Goal: Task Accomplishment & Management: Manage account settings

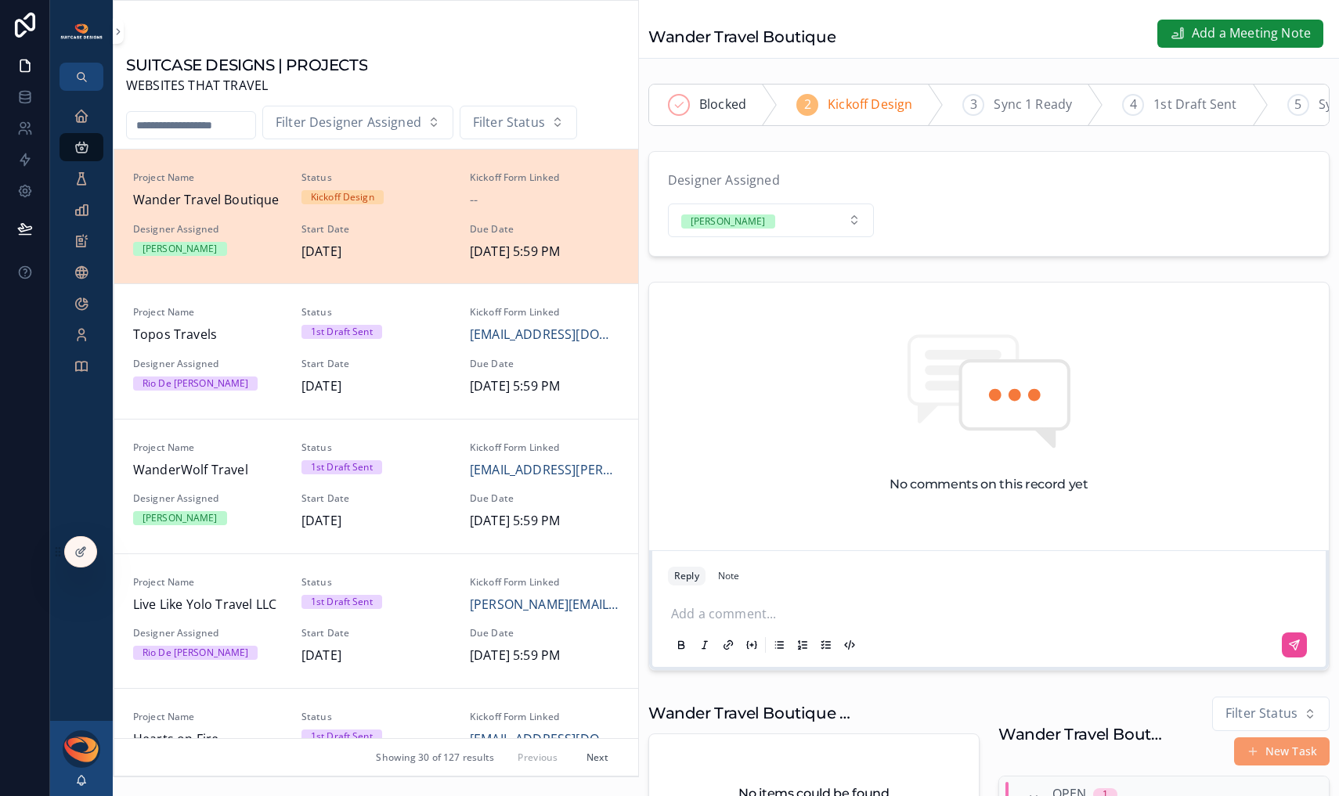
scroll to position [297, 0]
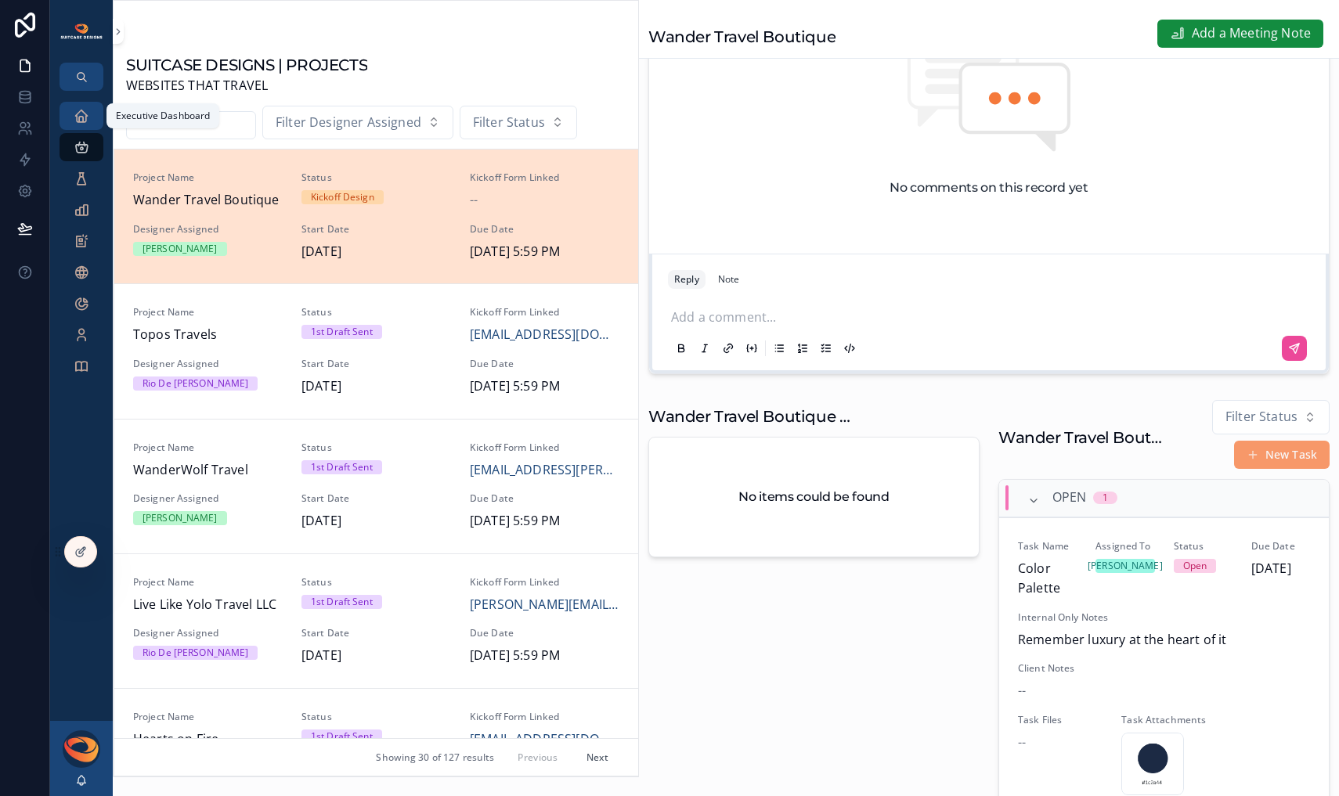
click at [87, 121] on icon "scrollable content" at bounding box center [82, 116] width 16 height 16
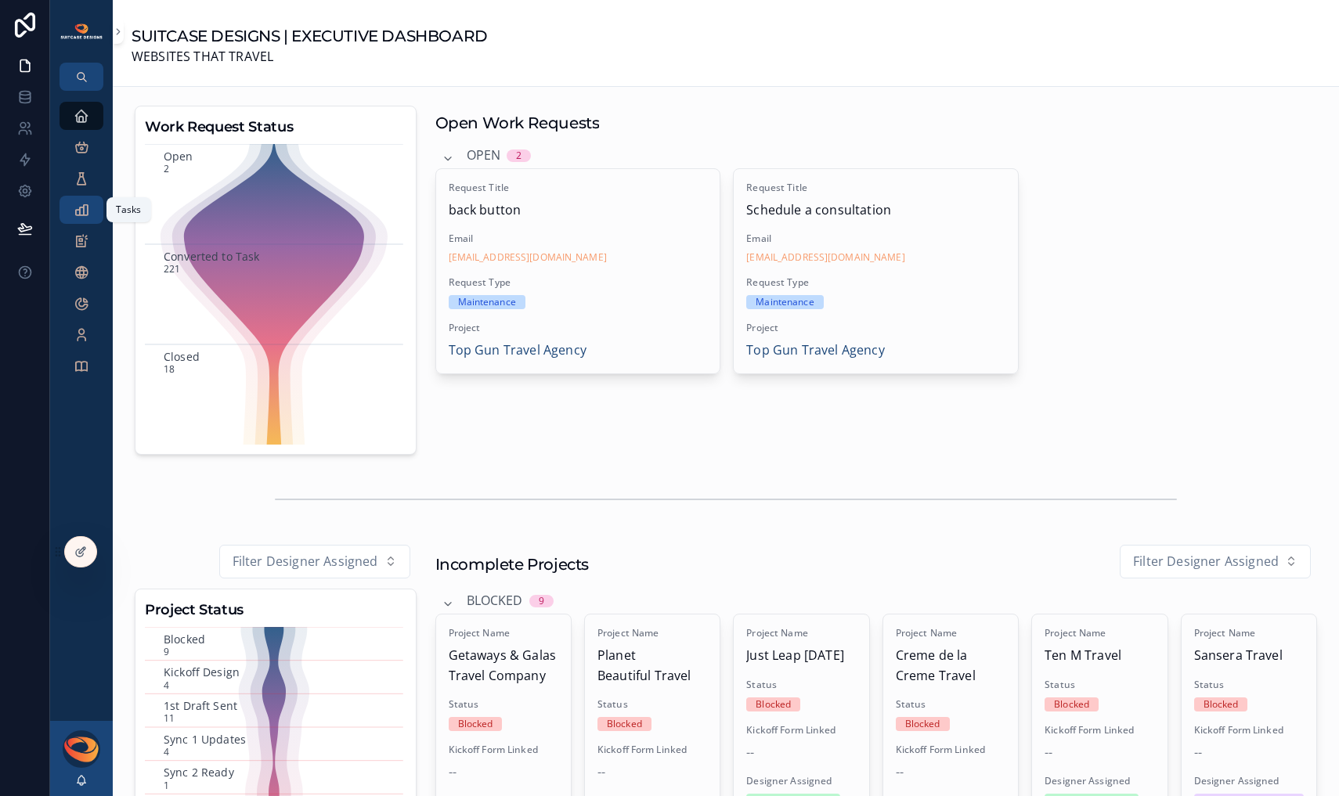
click at [85, 211] on icon "scrollable content" at bounding box center [82, 210] width 16 height 16
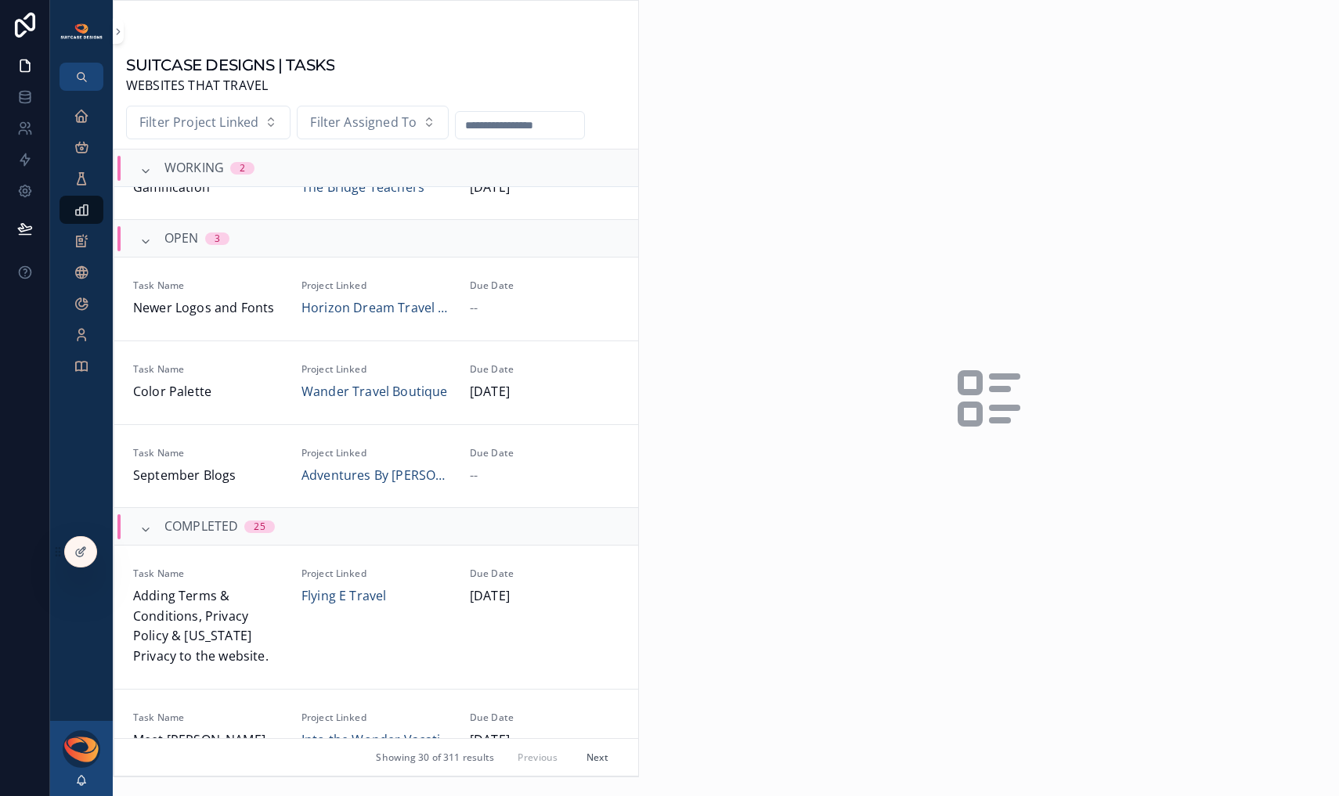
scroll to position [135, 0]
click at [270, 283] on span "Task Name" at bounding box center [208, 285] width 150 height 13
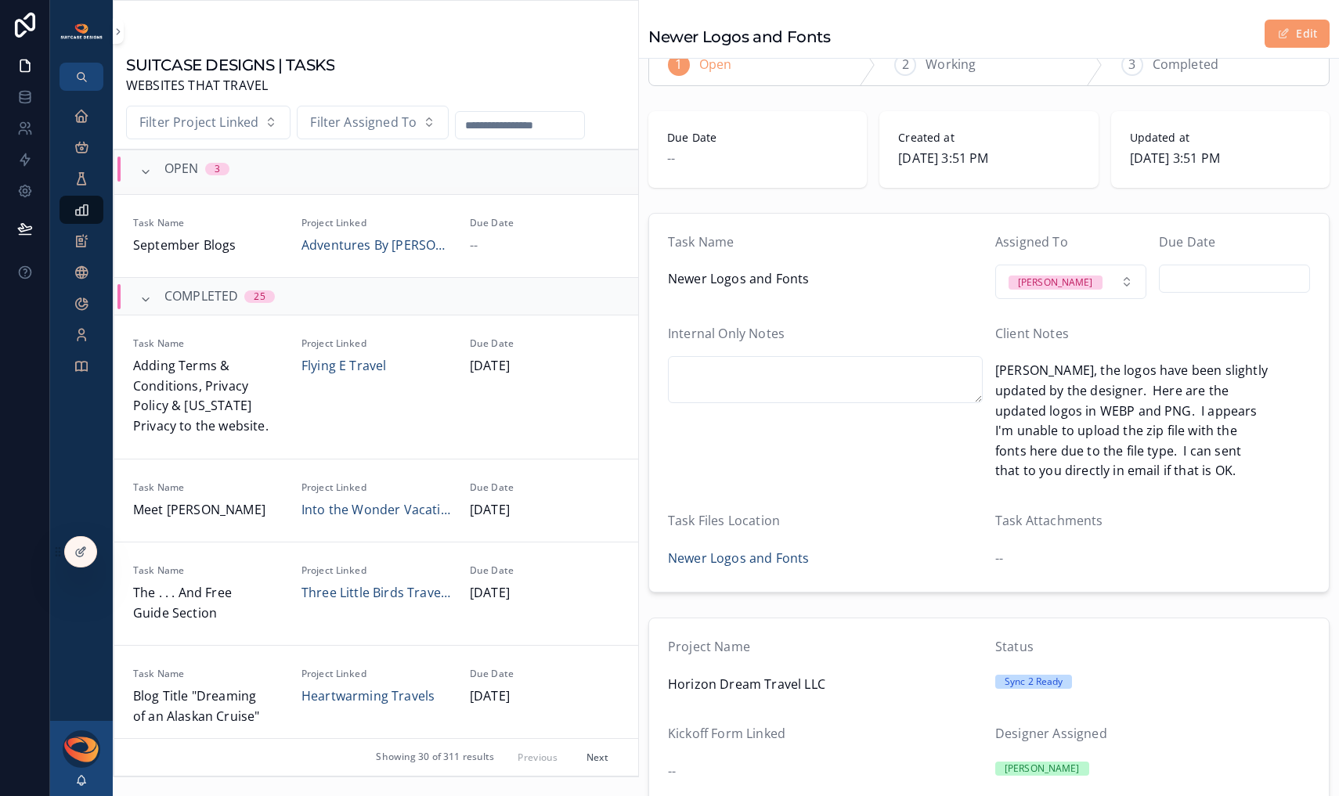
scroll to position [338, 0]
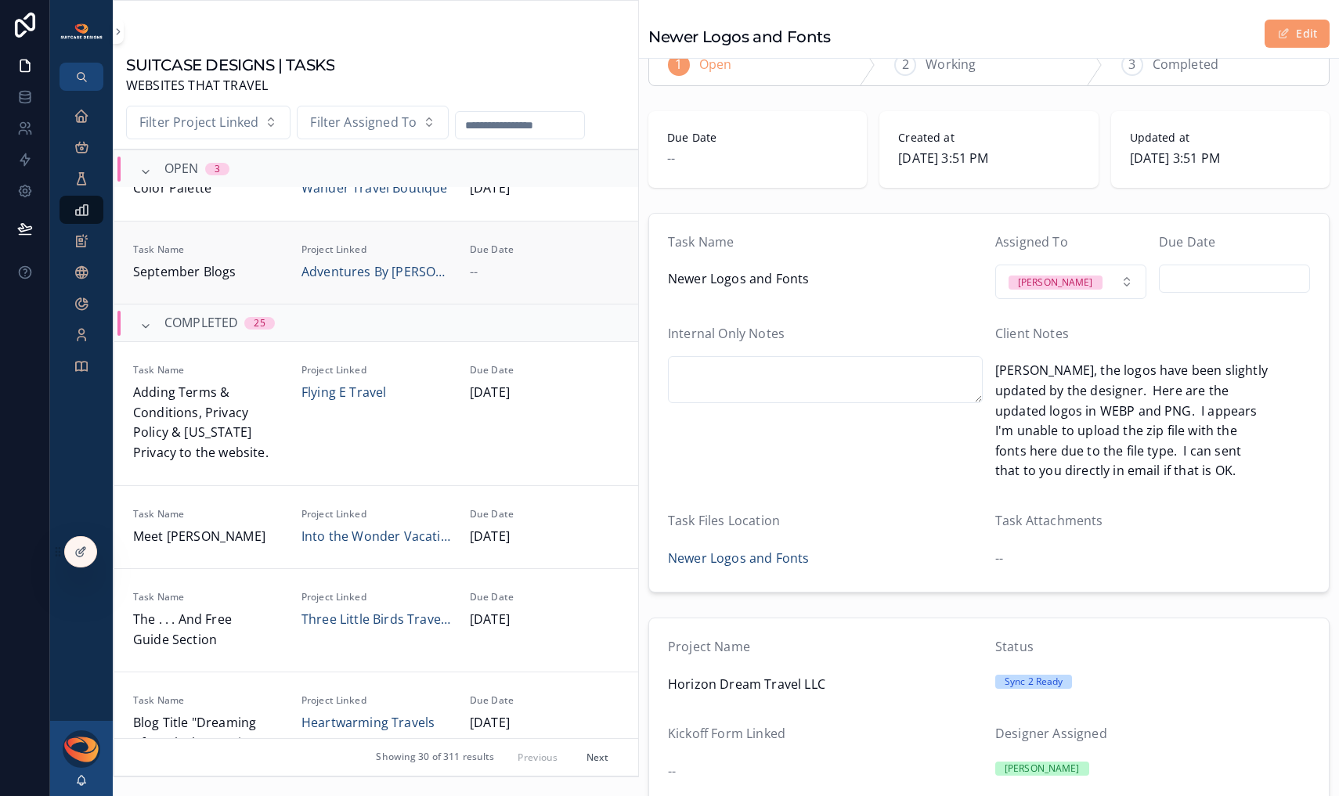
click at [264, 265] on span "September Blogs" at bounding box center [208, 272] width 150 height 20
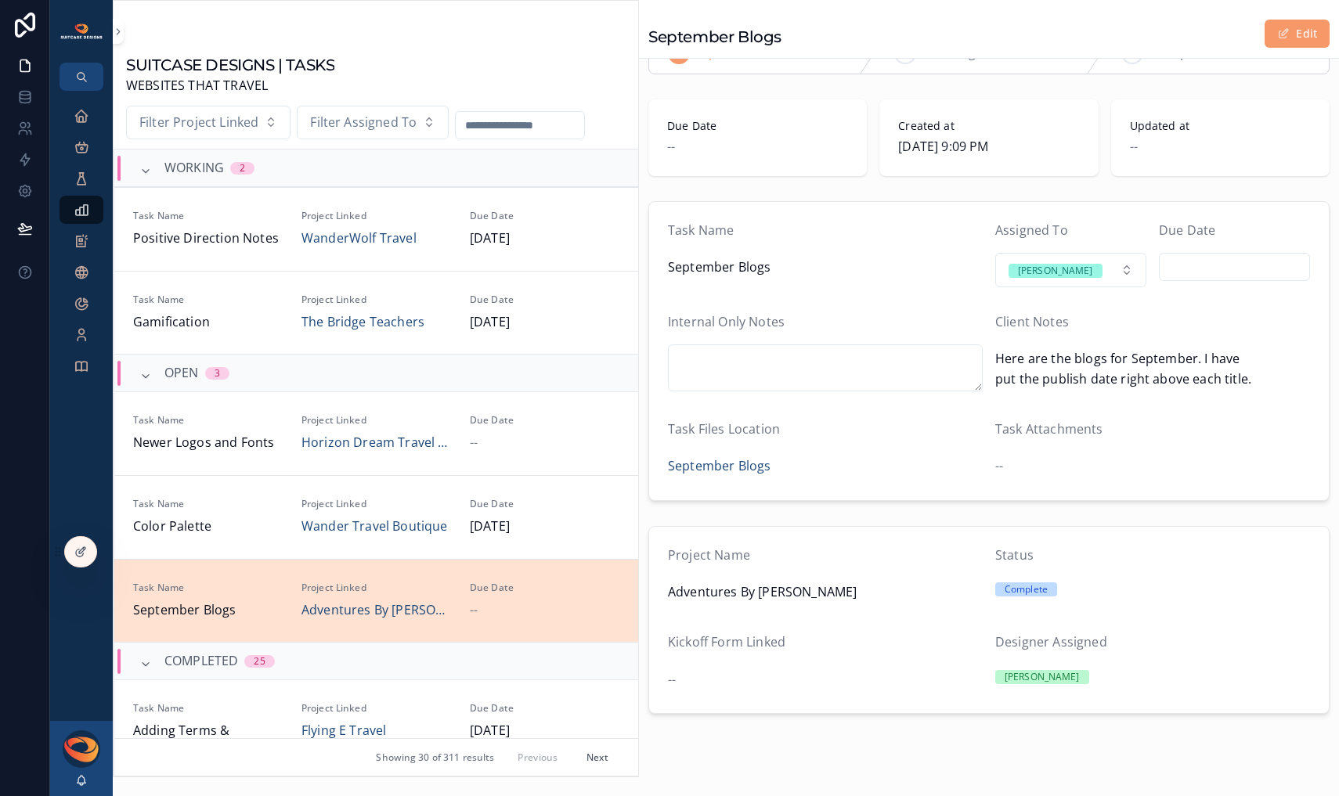
scroll to position [56, 0]
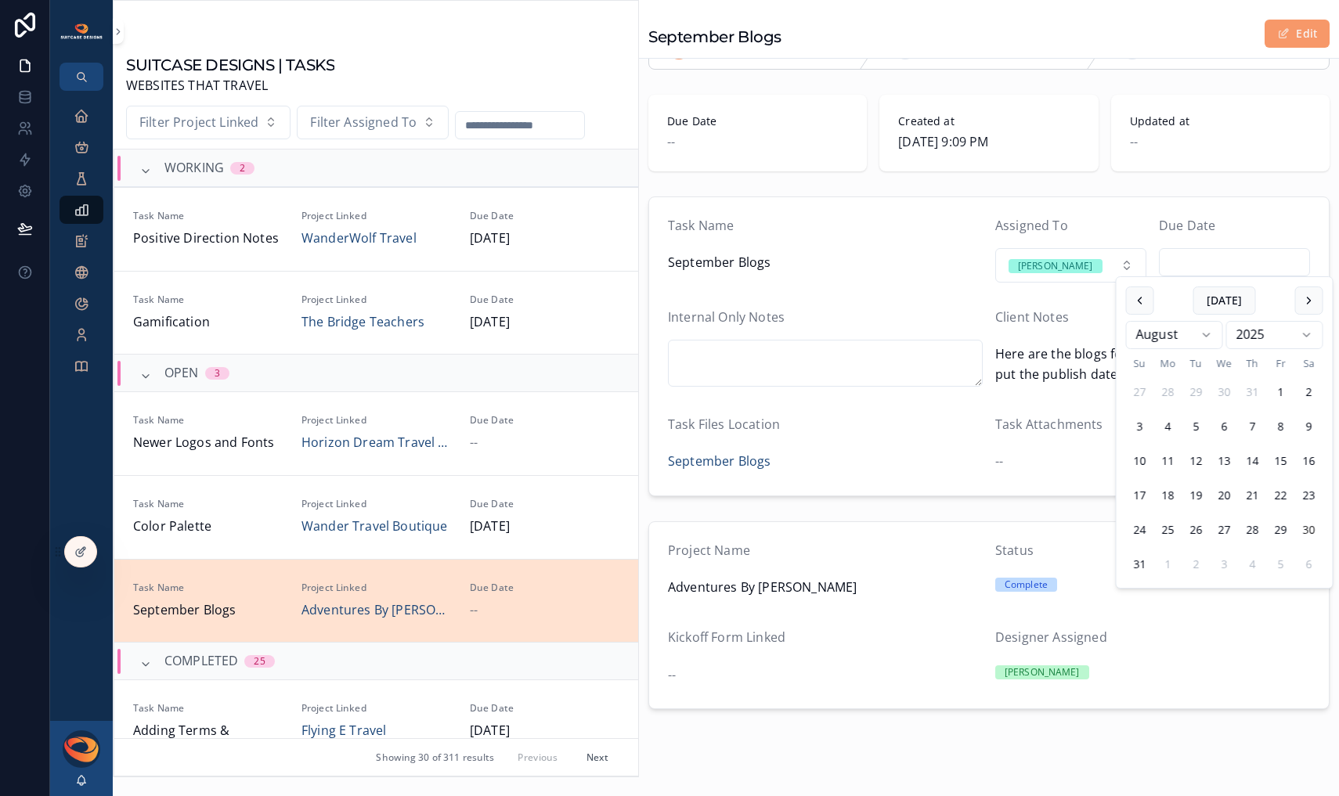
click at [1185, 266] on input "scrollable content" at bounding box center [1234, 262] width 150 height 22
click at [719, 463] on span "September Blogs" at bounding box center [719, 462] width 103 height 20
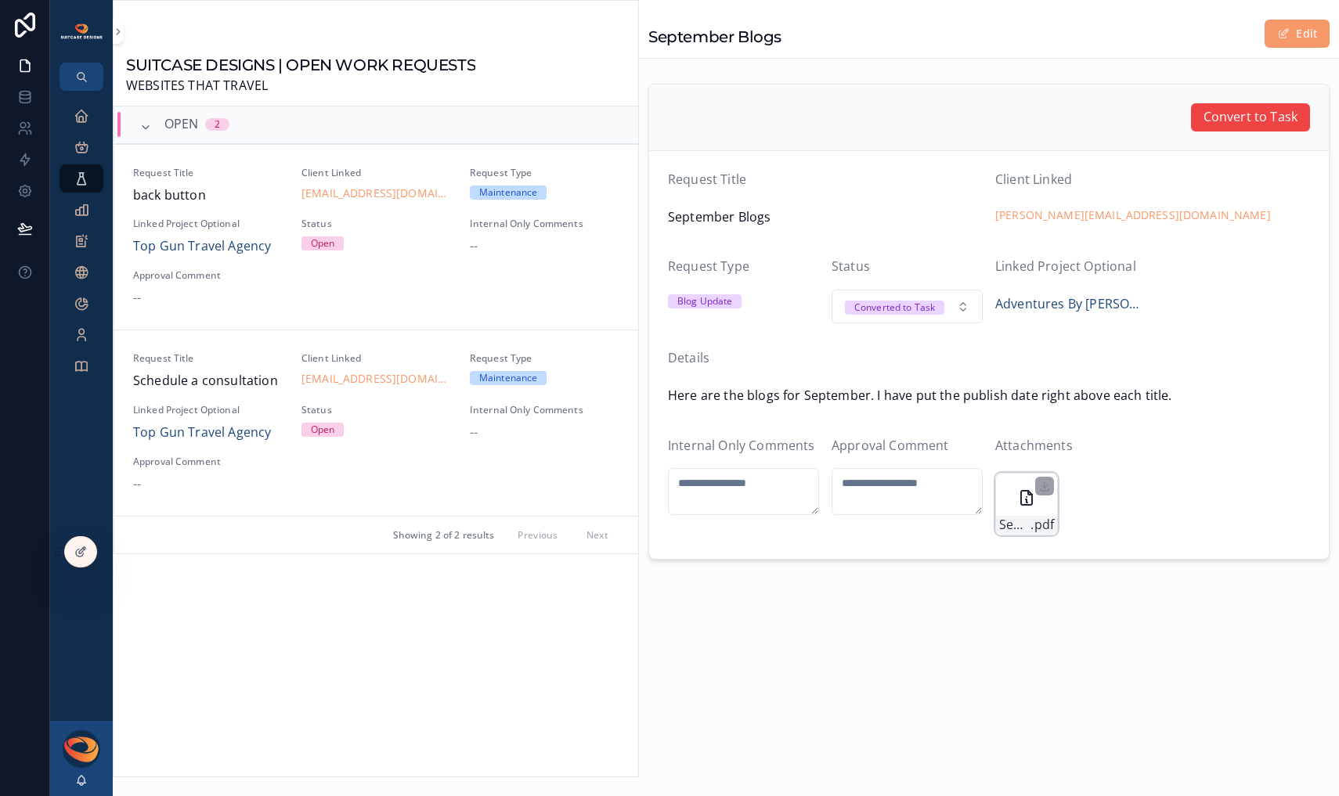
click at [1009, 496] on div "September-2025-Blogs .pdf" at bounding box center [1026, 504] width 63 height 63
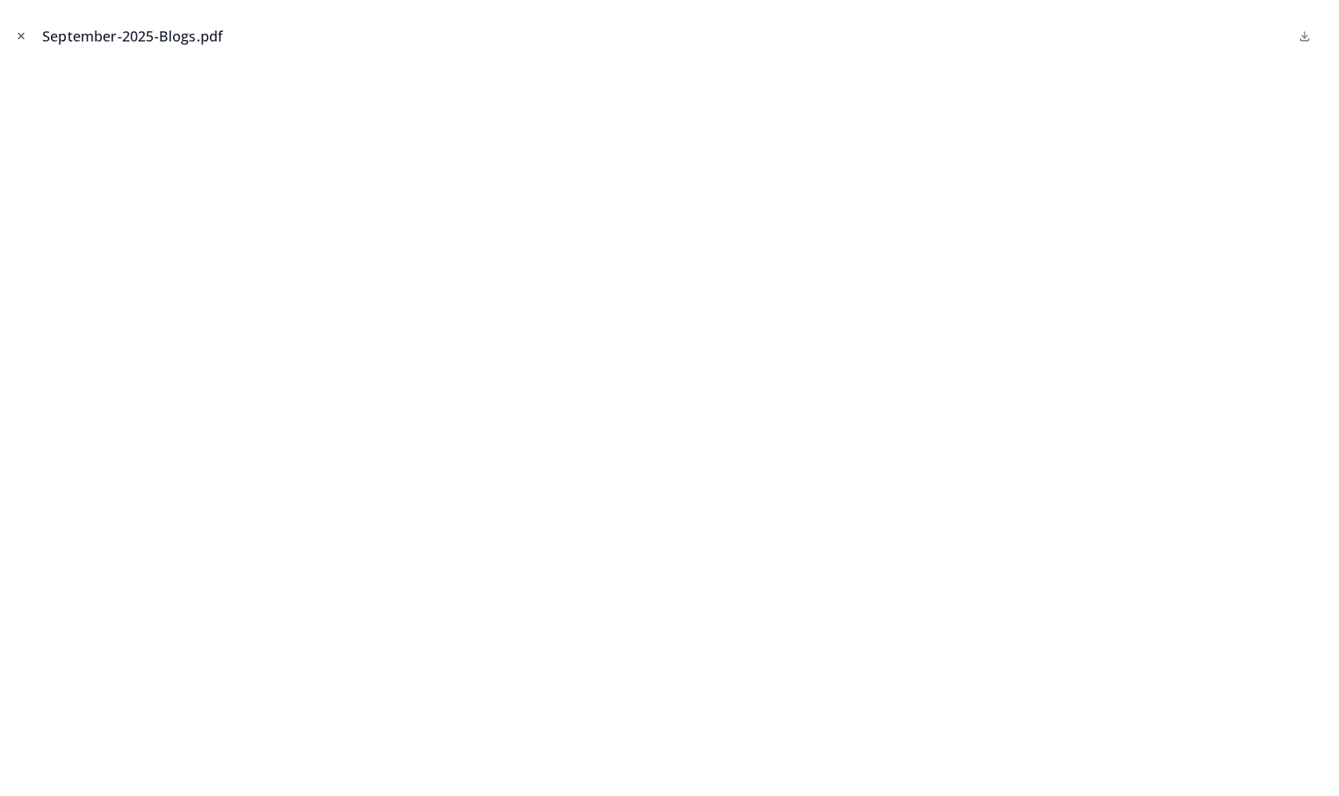
click at [21, 35] on icon "Close modal" at bounding box center [21, 36] width 5 height 5
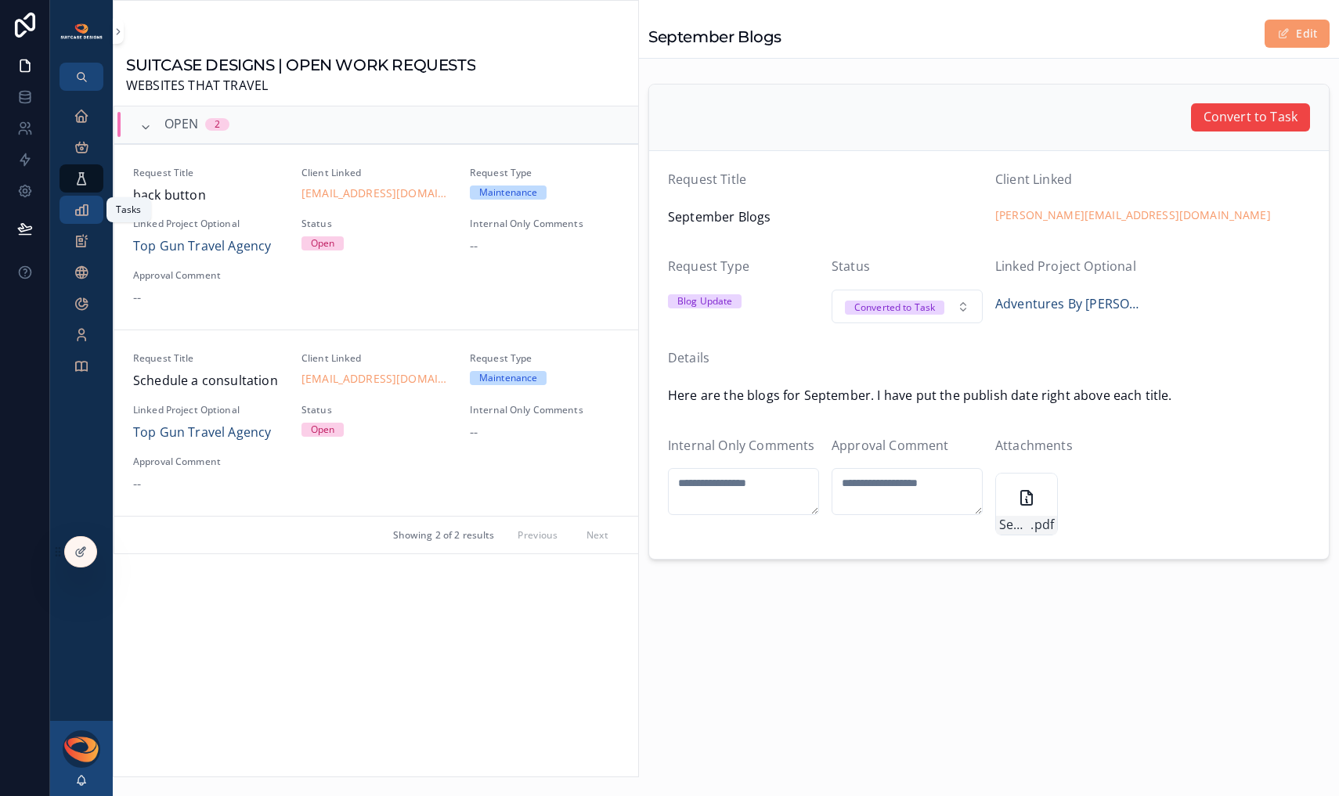
click at [78, 222] on div "Tasks" at bounding box center [81, 209] width 25 height 25
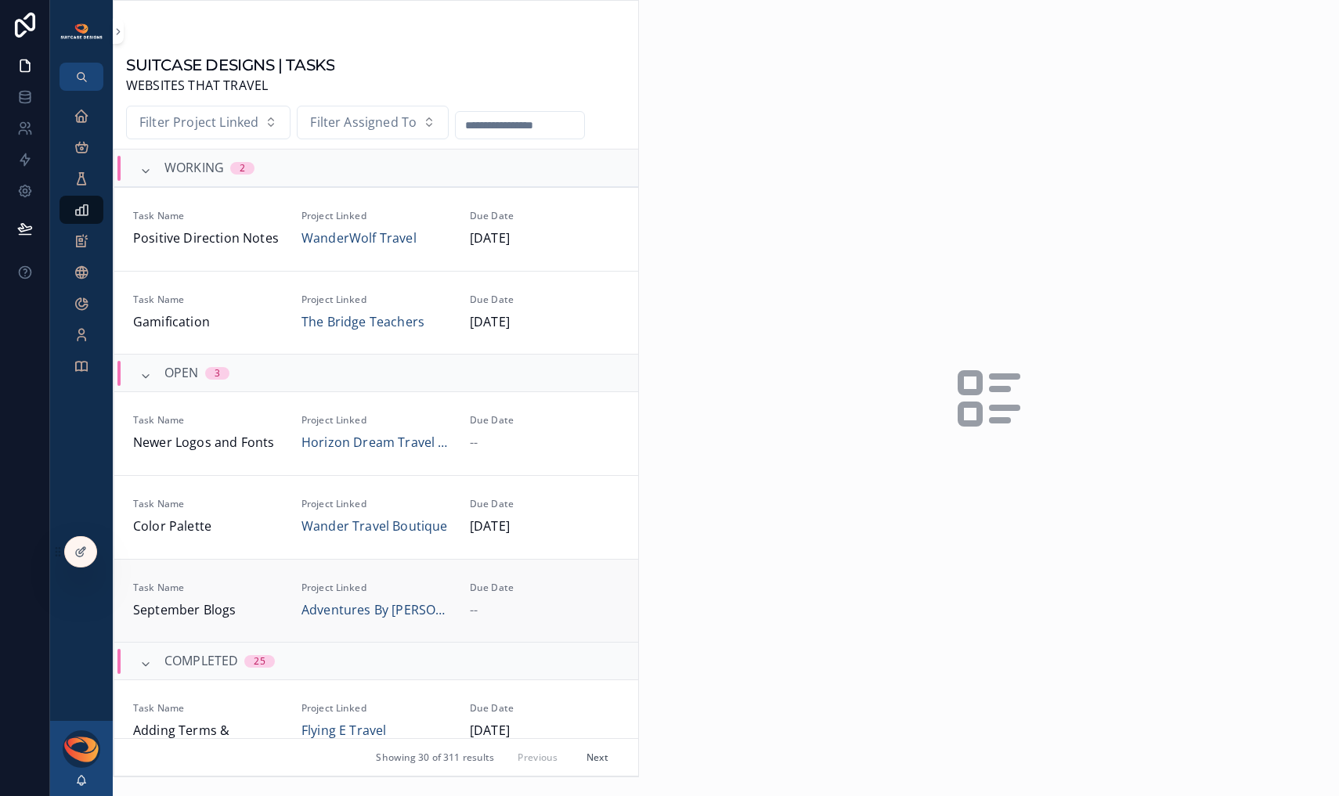
click at [251, 585] on span "Task Name" at bounding box center [208, 588] width 150 height 13
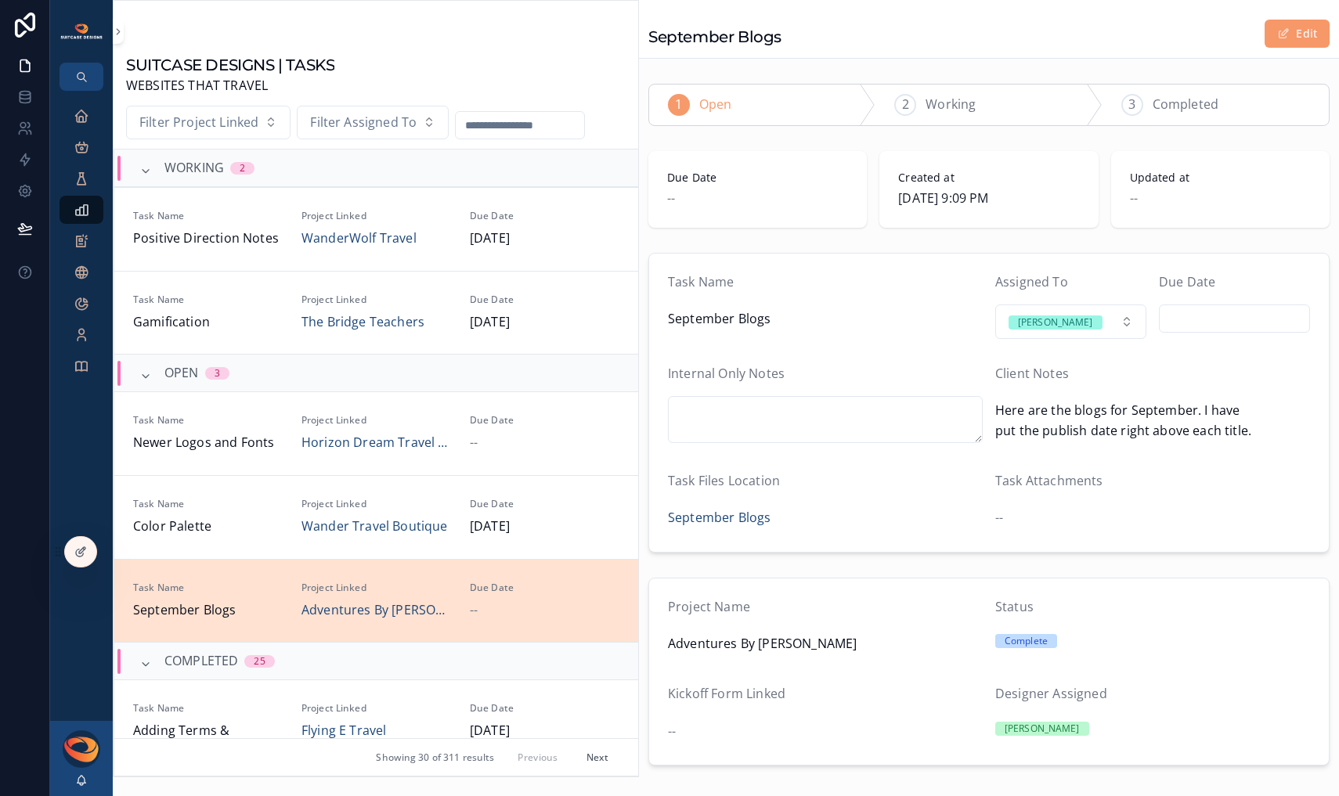
click at [1200, 315] on input "scrollable content" at bounding box center [1234, 319] width 150 height 22
click at [1223, 359] on button "[DATE]" at bounding box center [1224, 357] width 63 height 28
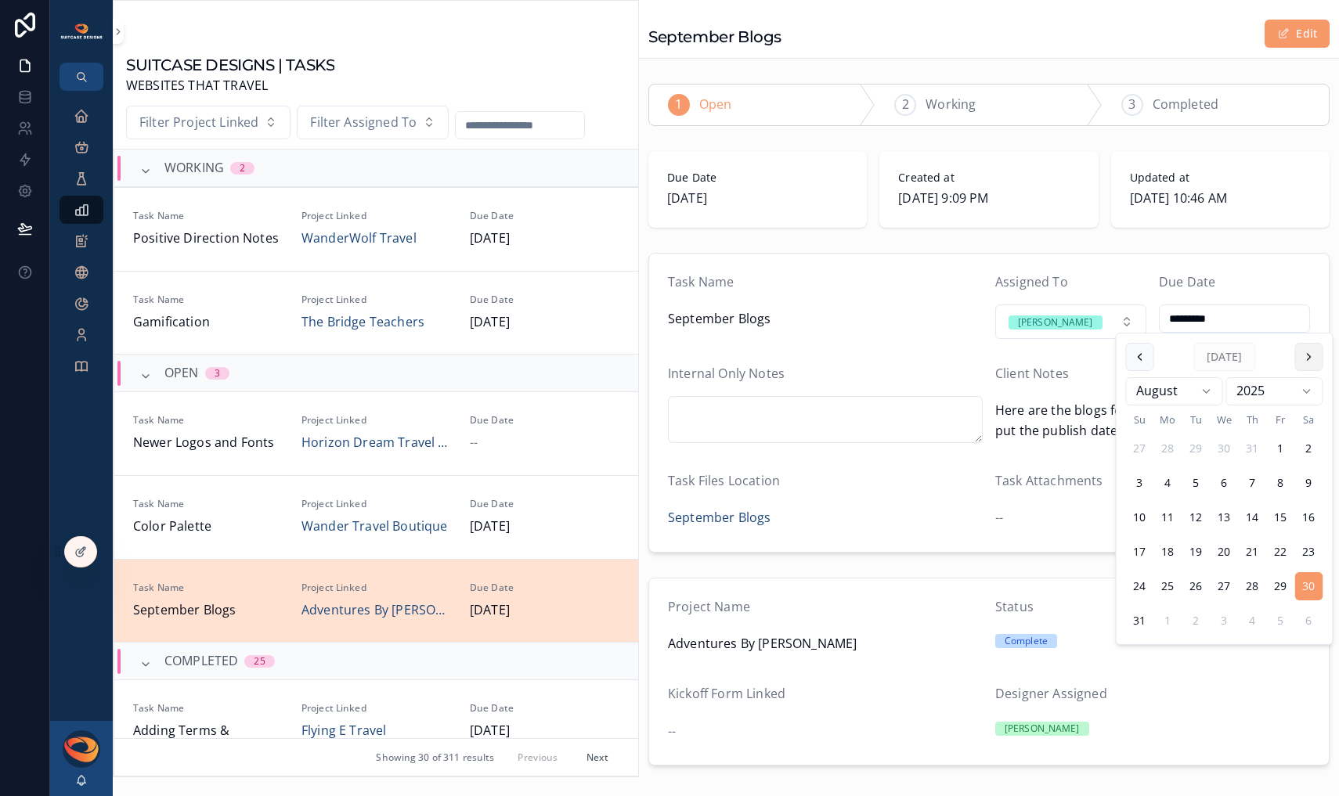
click at [1310, 363] on button "scrollable content" at bounding box center [1309, 357] width 28 height 28
click at [1165, 444] on button "1" at bounding box center [1168, 448] width 28 height 28
type input "********"
click at [897, 527] on div "September Blogs" at bounding box center [825, 518] width 315 height 20
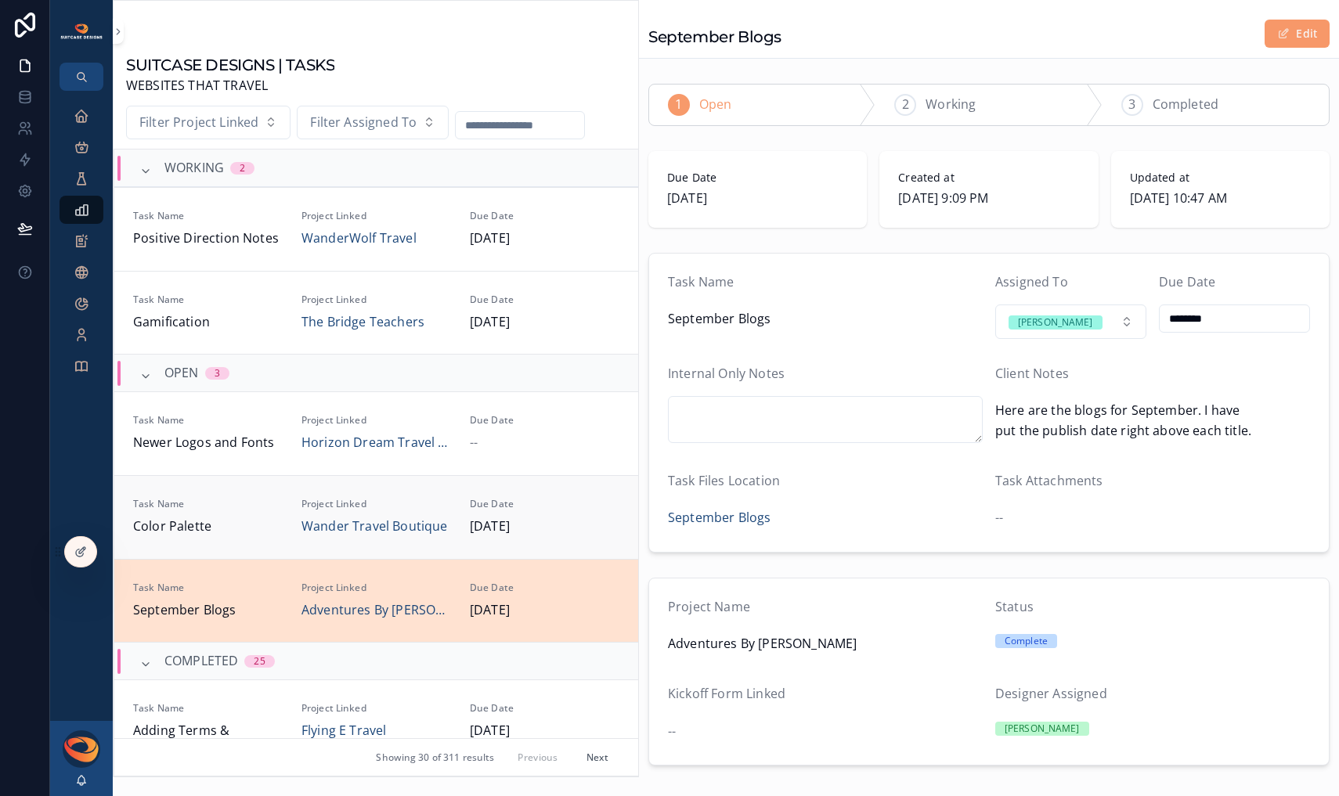
click at [251, 517] on span "Color Palette" at bounding box center [208, 527] width 150 height 20
